Goal: Transaction & Acquisition: Purchase product/service

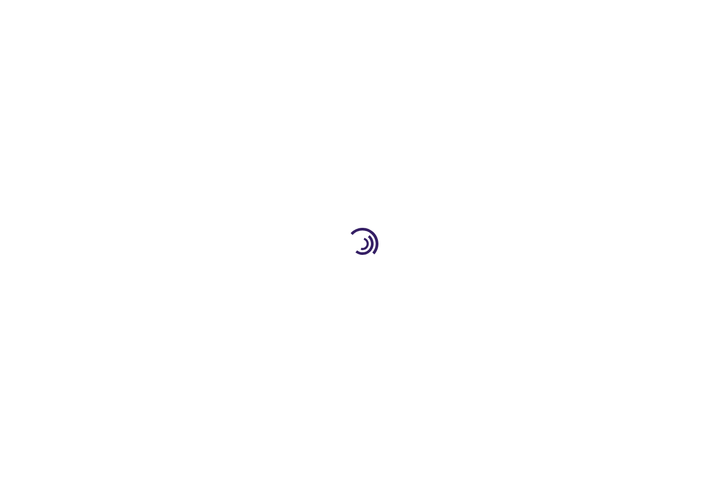
type input "0"
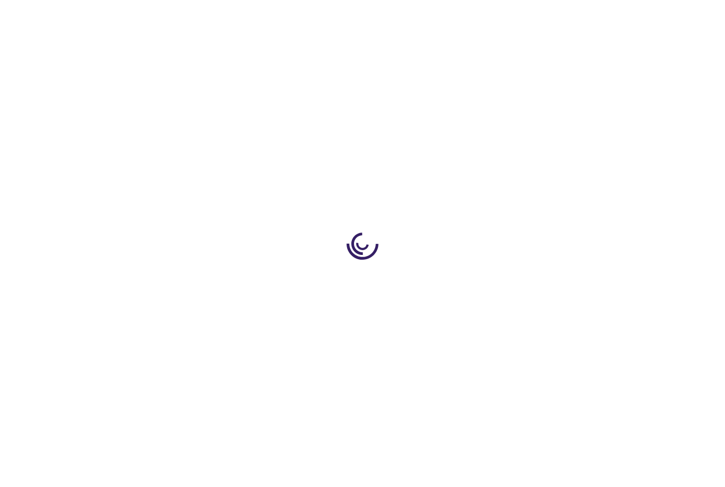
type input "0"
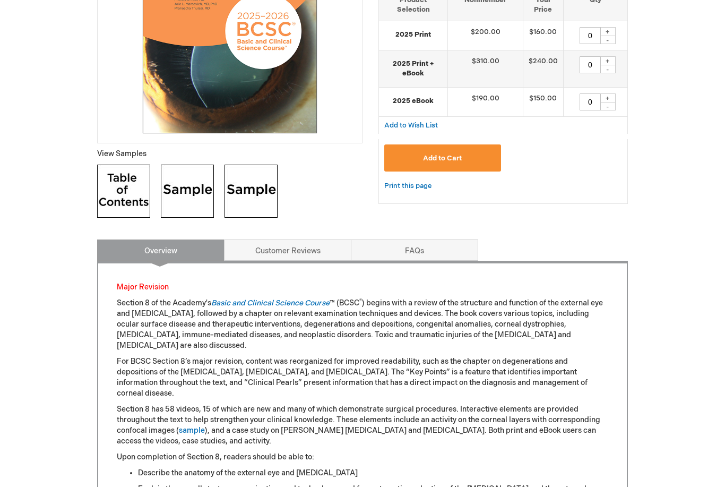
scroll to position [282, 0]
click at [256, 299] on link "Basic and Clinical Science Course" at bounding box center [270, 303] width 118 height 9
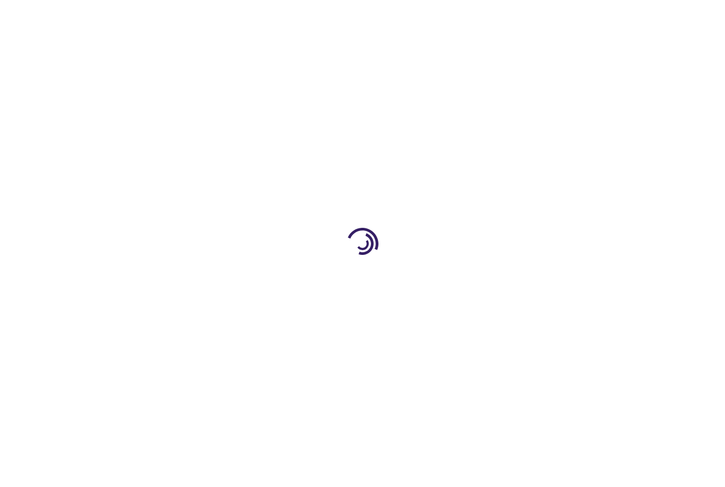
type input "0"
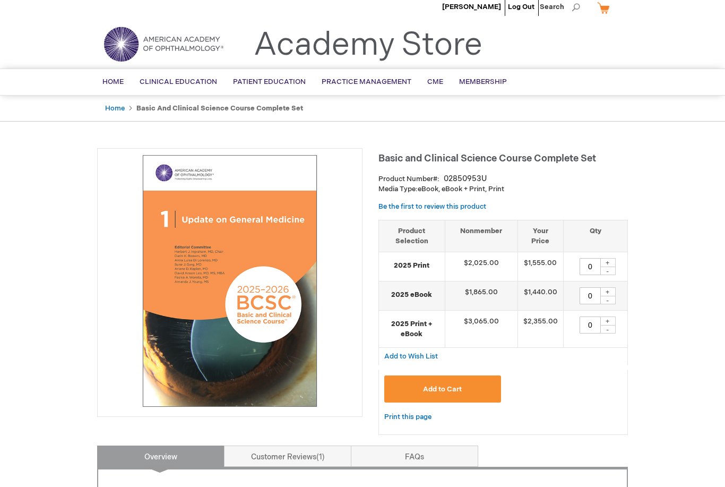
scroll to position [10, 0]
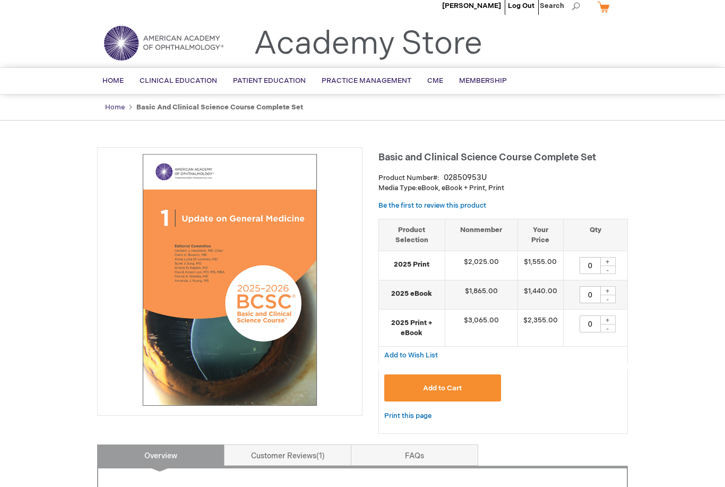
click at [109, 106] on link "Home" at bounding box center [115, 108] width 20 height 8
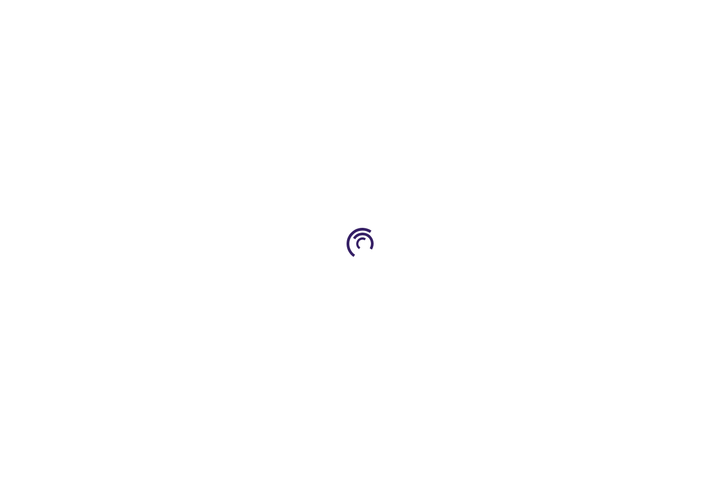
scroll to position [44, 0]
type input "0"
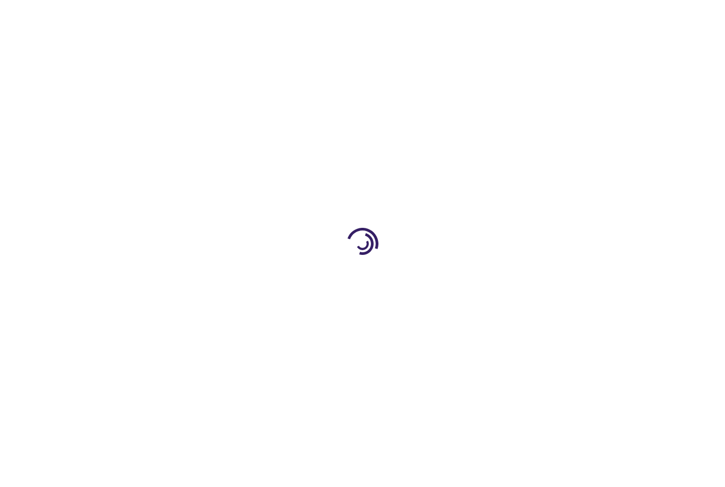
type input "0"
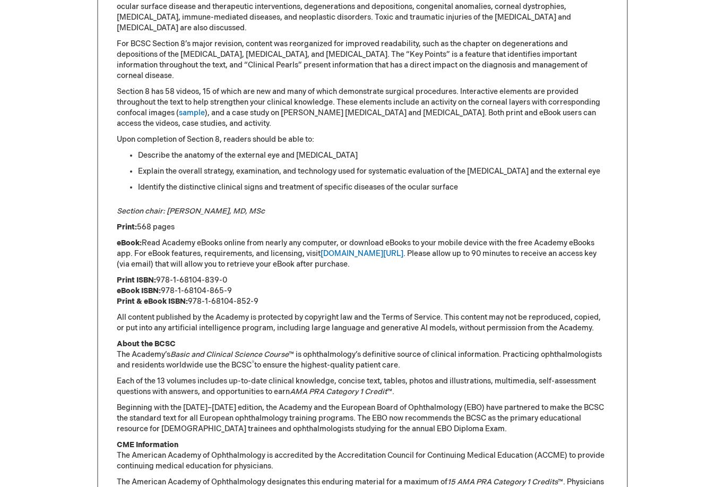
scroll to position [490, 0]
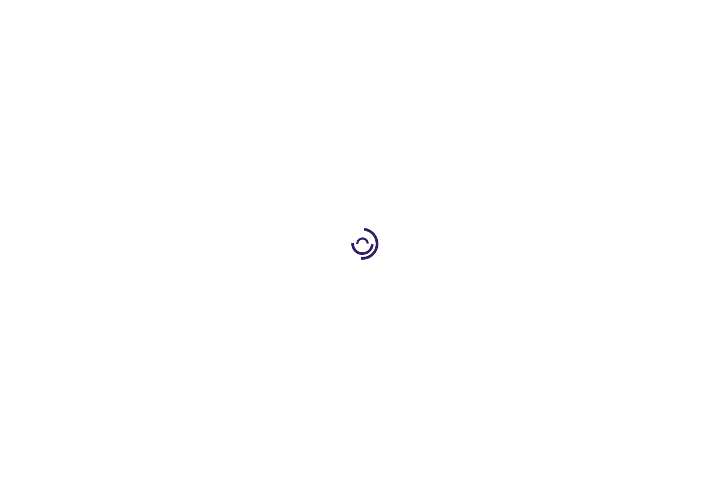
scroll to position [44, 0]
type input "0"
